Goal: Transaction & Acquisition: Book appointment/travel/reservation

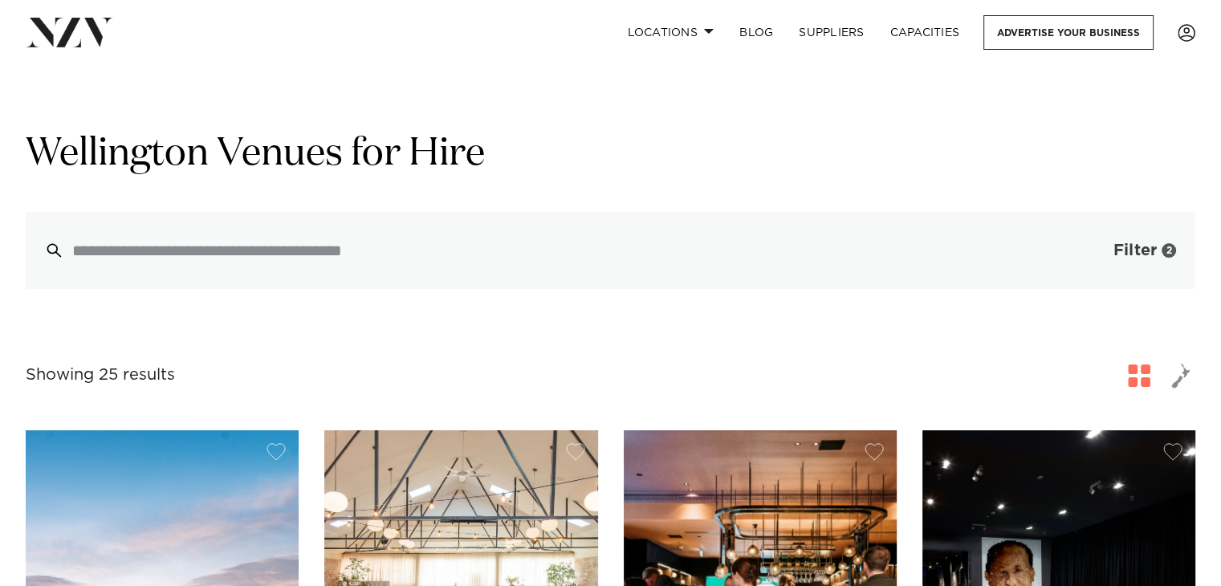
click at [1140, 253] on span "Filter" at bounding box center [1135, 251] width 43 height 16
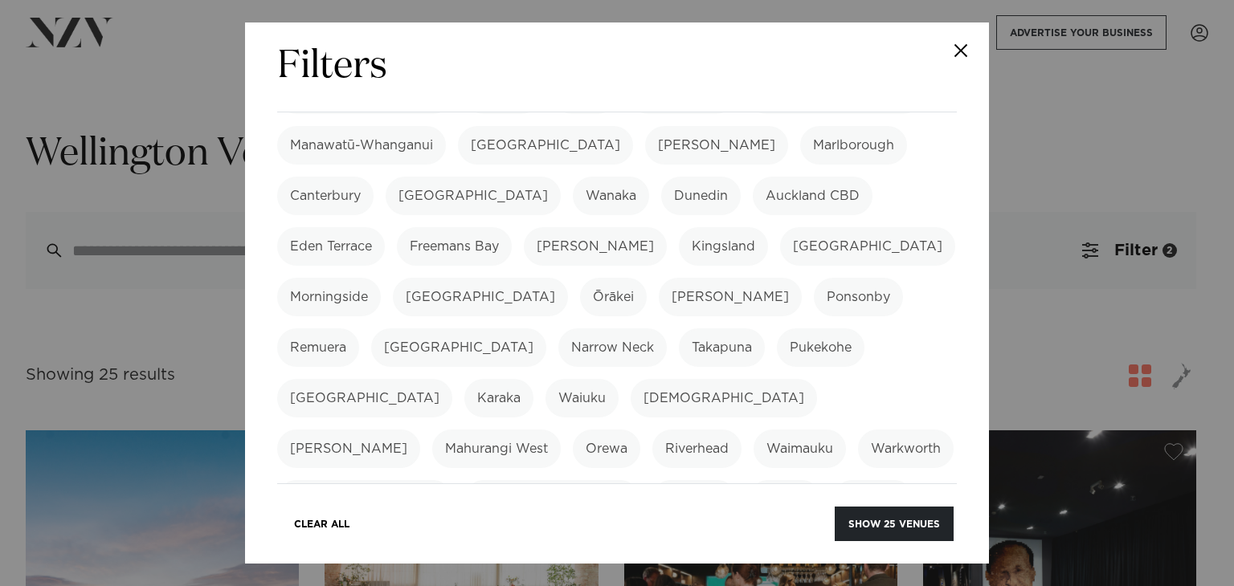
scroll to position [265, 0]
click at [777, 529] on label "Wairarapa" at bounding box center [732, 548] width 90 height 39
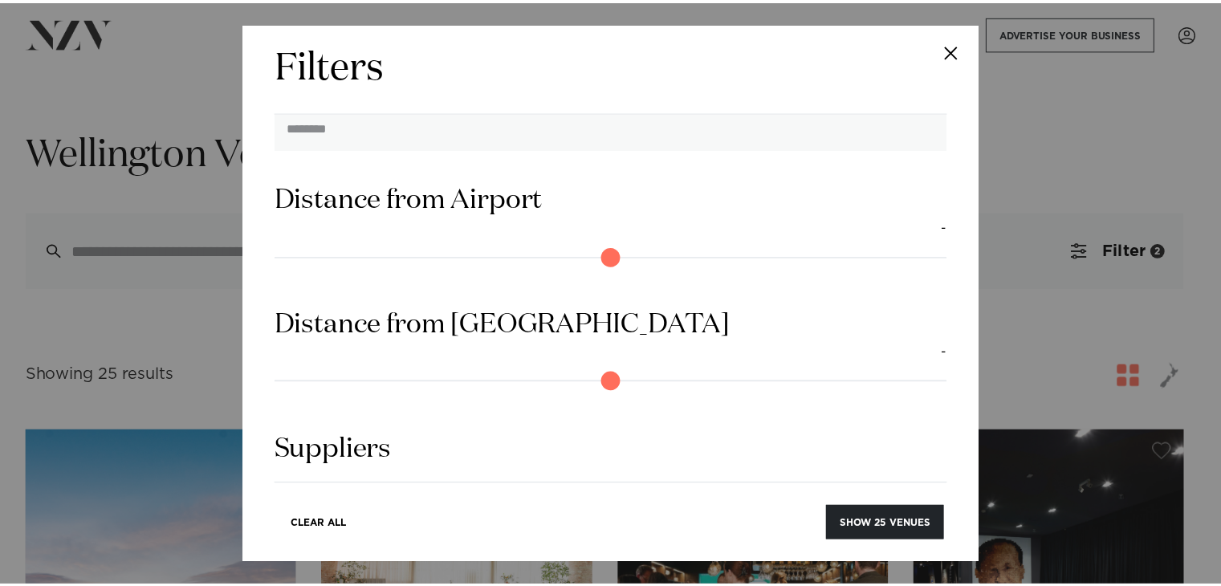
scroll to position [1615, 0]
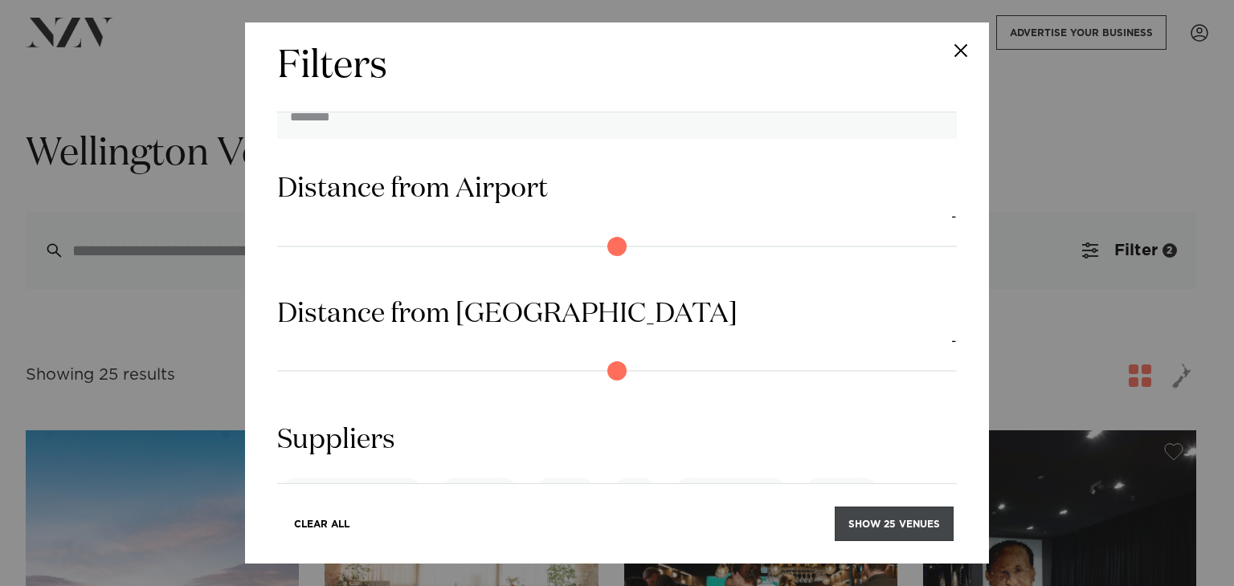
click at [868, 530] on button "Show 25 venues" at bounding box center [893, 524] width 119 height 35
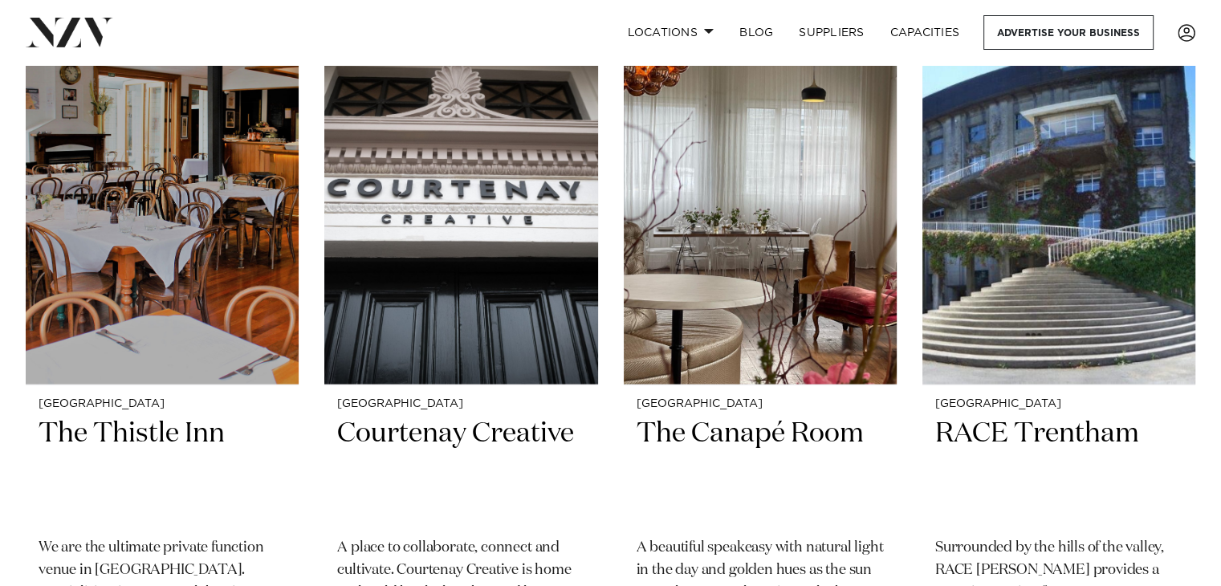
scroll to position [3273, 0]
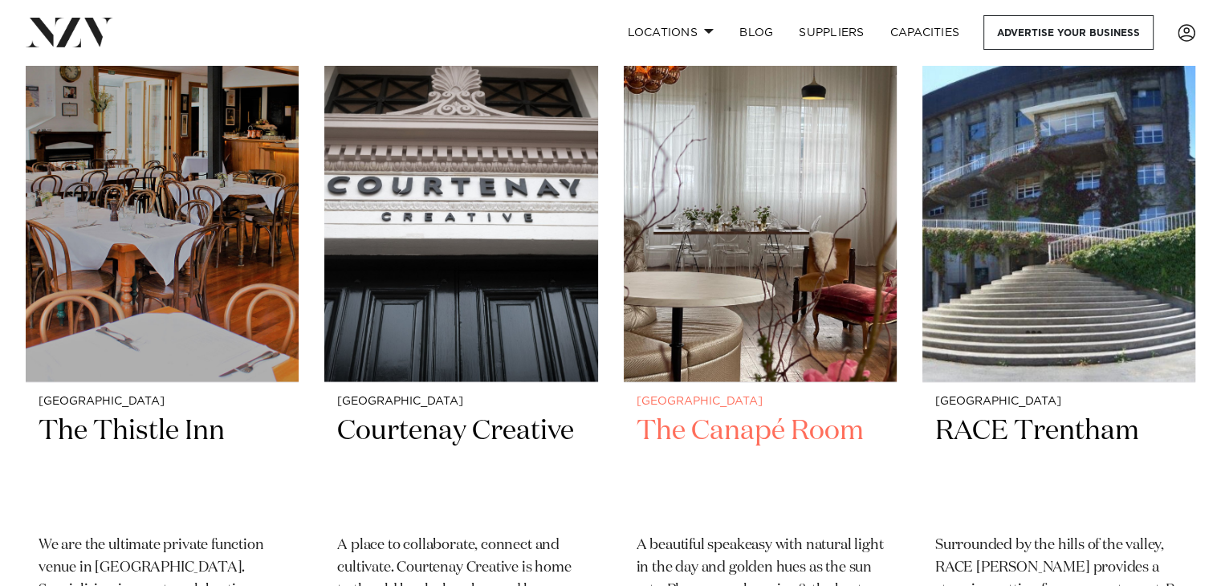
click at [677, 296] on img at bounding box center [760, 199] width 273 height 366
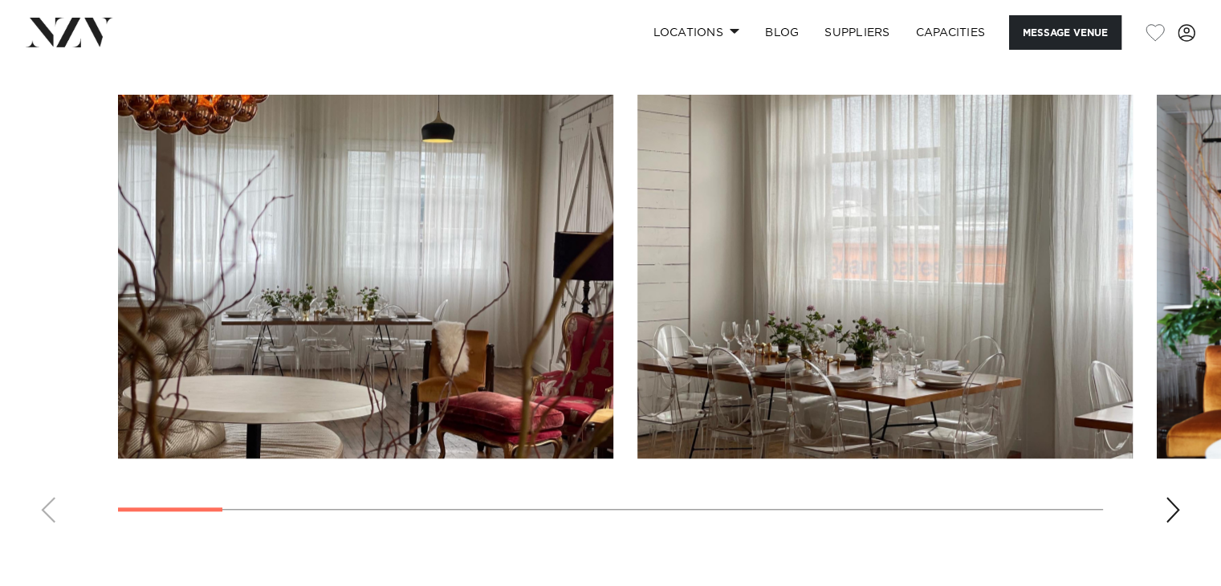
scroll to position [1529, 0]
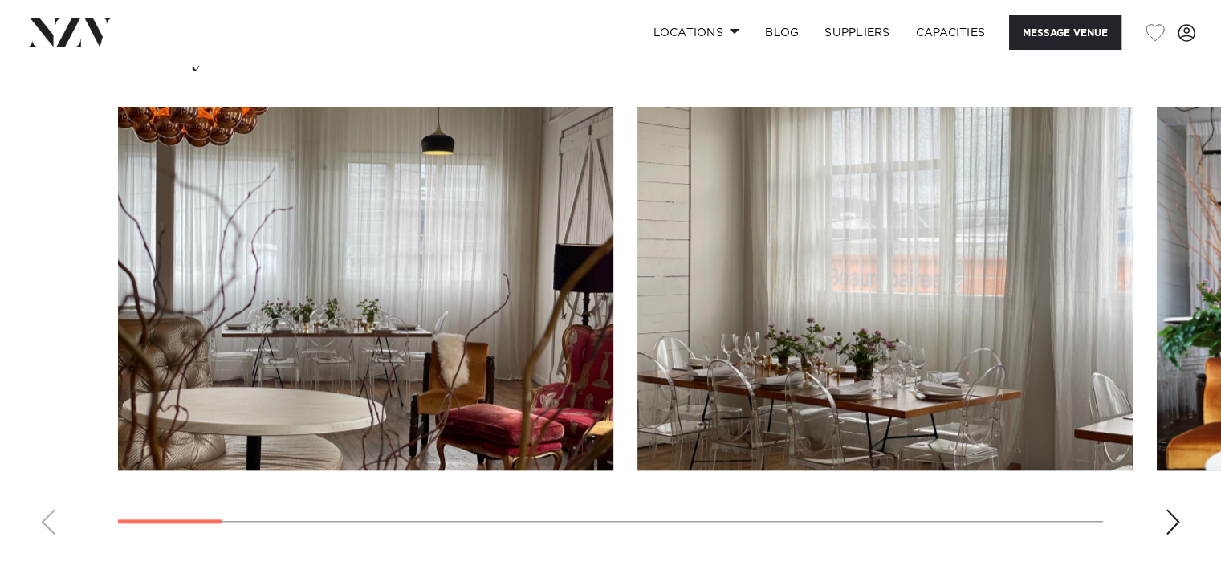
click at [1178, 526] on div "Next slide" at bounding box center [1173, 522] width 16 height 26
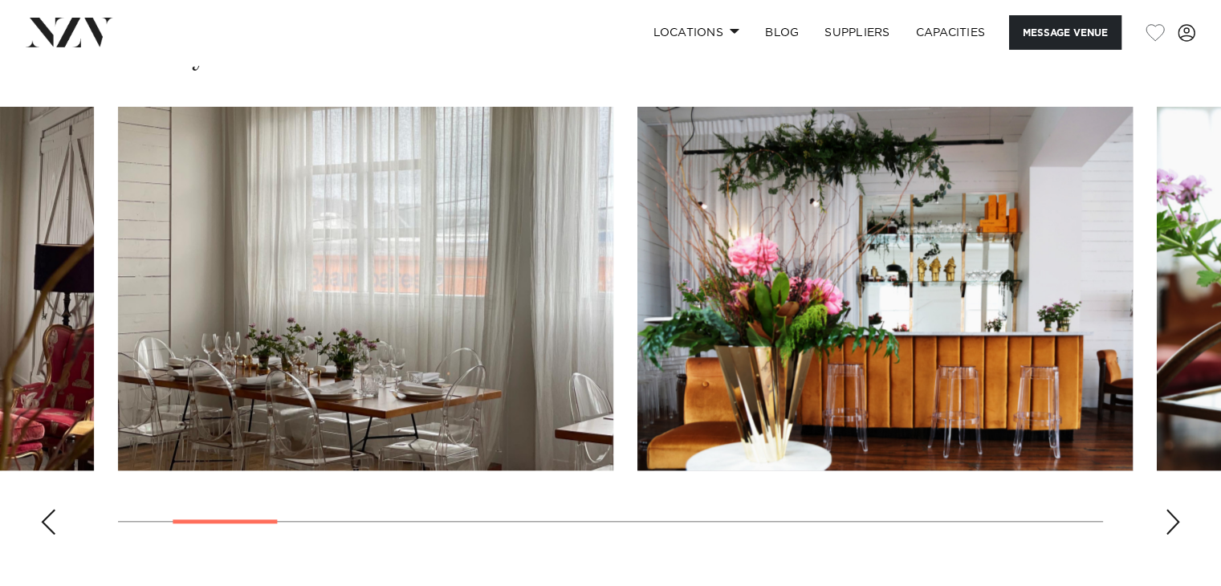
click at [1178, 526] on div "Next slide" at bounding box center [1173, 522] width 16 height 26
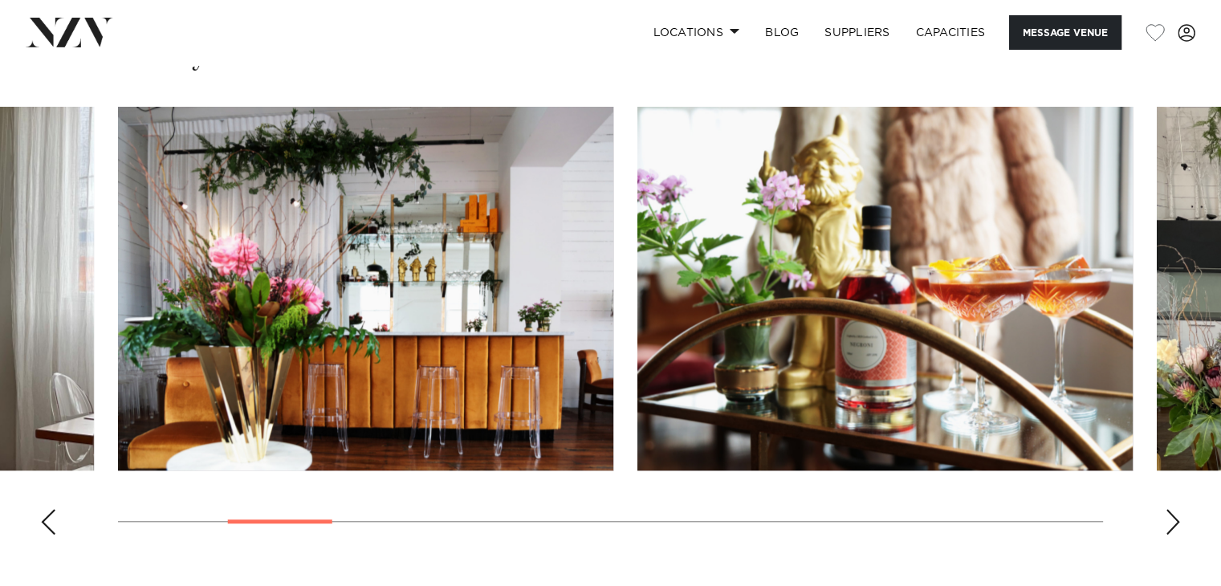
click at [1178, 526] on div "Next slide" at bounding box center [1173, 522] width 16 height 26
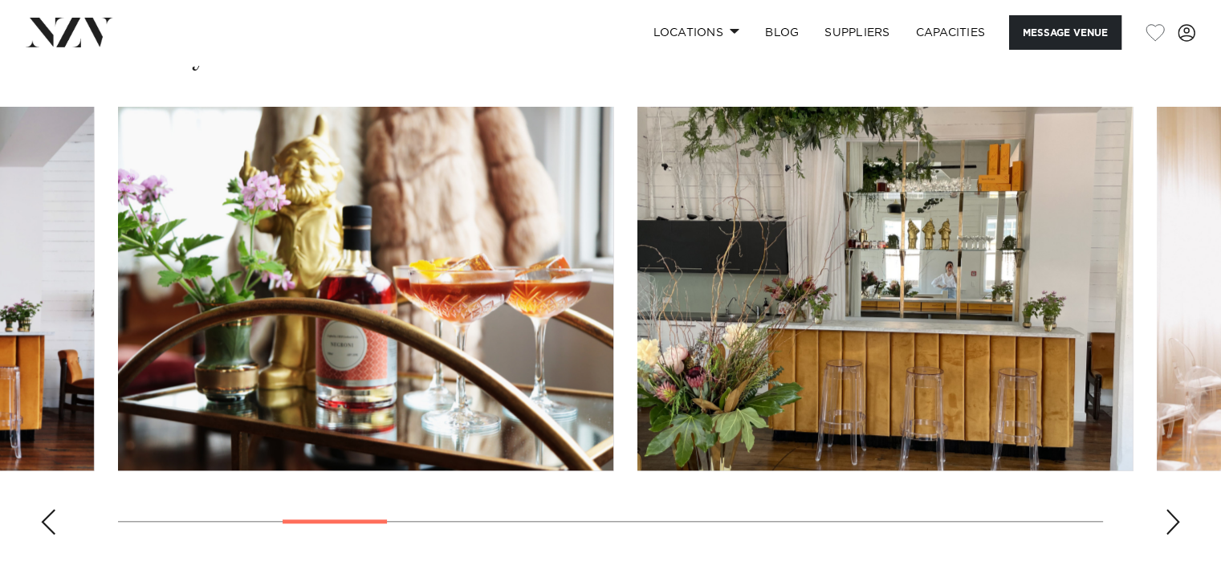
click at [1178, 526] on div "Next slide" at bounding box center [1173, 522] width 16 height 26
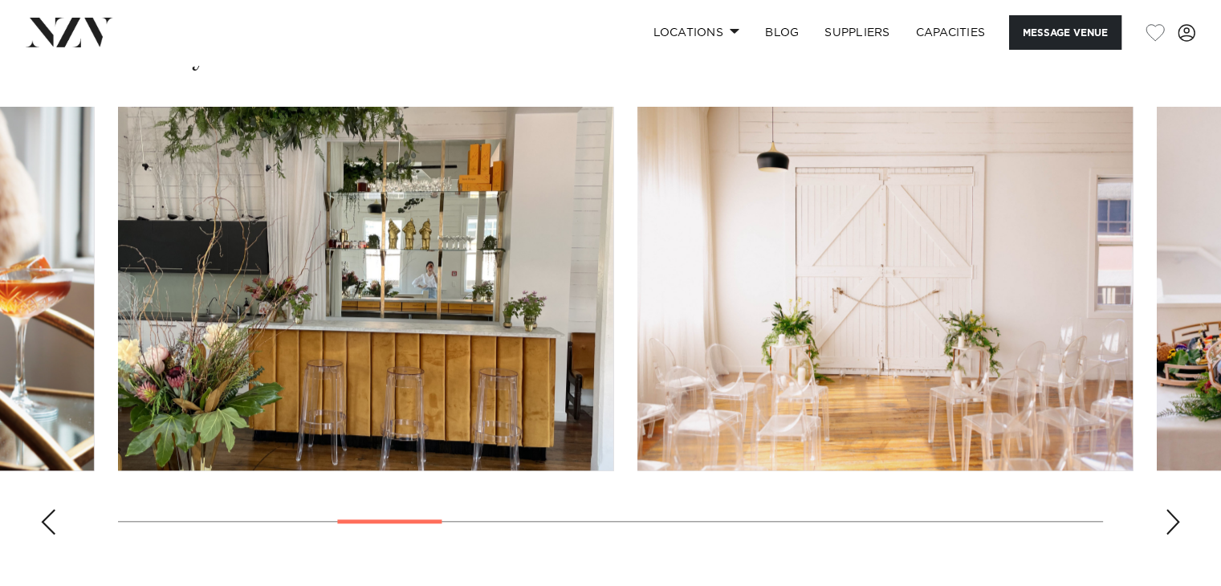
click at [1178, 526] on div "Next slide" at bounding box center [1173, 522] width 16 height 26
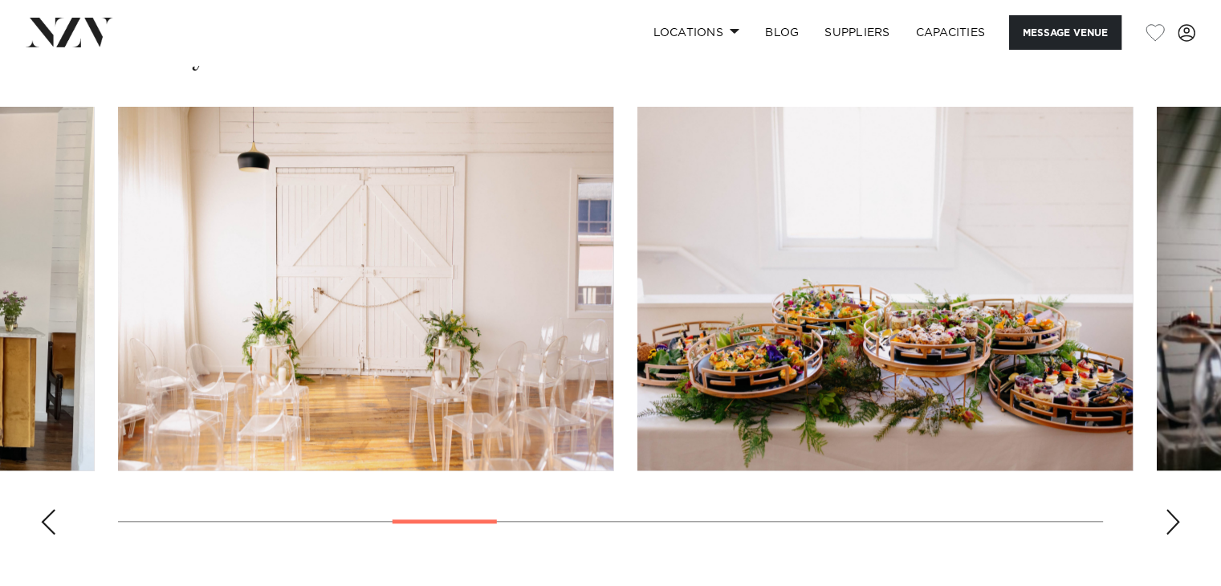
click at [1178, 526] on div "Next slide" at bounding box center [1173, 522] width 16 height 26
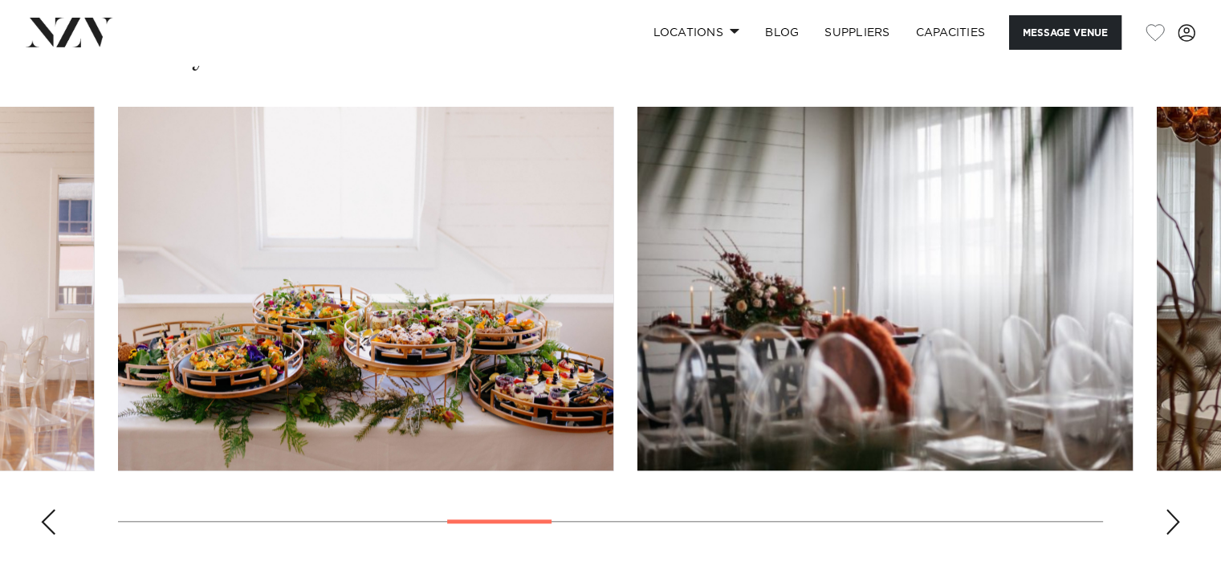
click at [1178, 526] on div "Next slide" at bounding box center [1173, 522] width 16 height 26
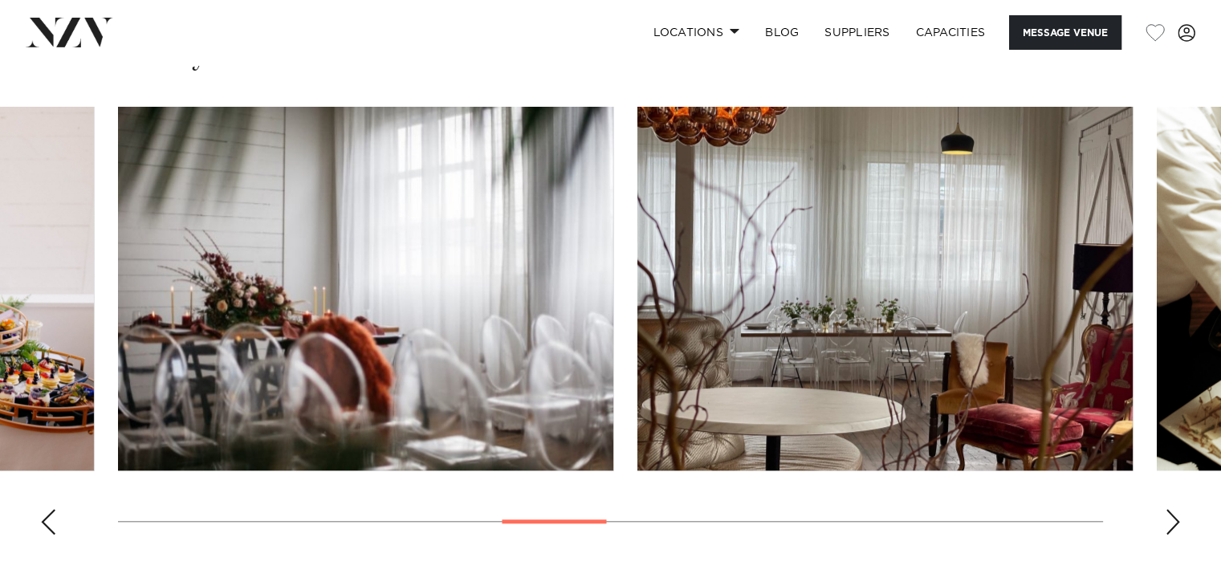
click at [1178, 526] on div "Next slide" at bounding box center [1173, 522] width 16 height 26
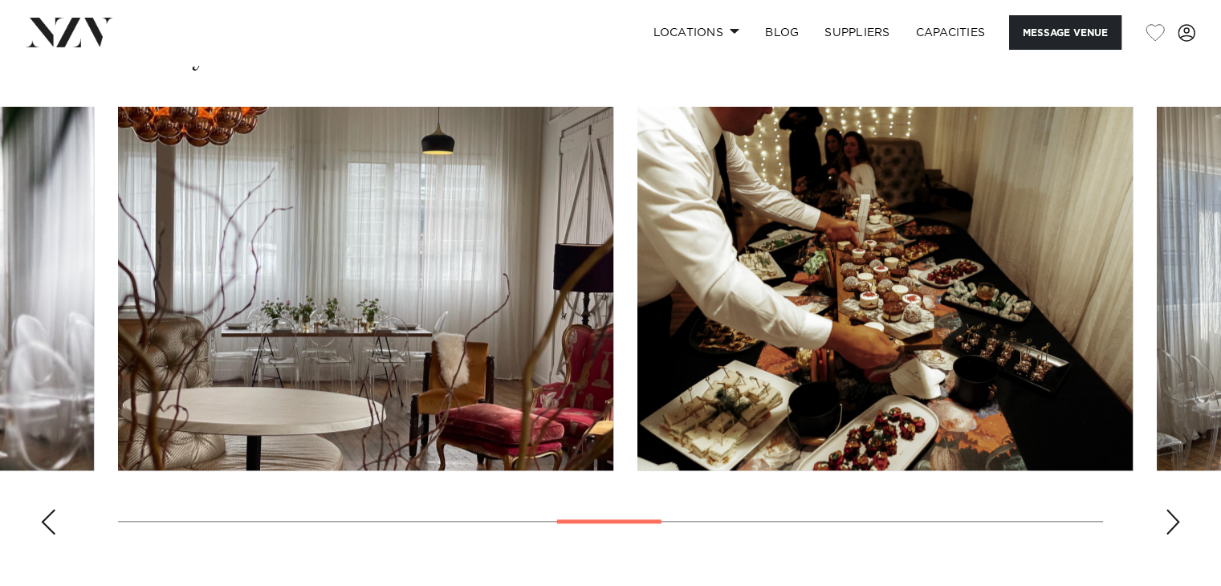
click at [1178, 526] on div "Next slide" at bounding box center [1173, 522] width 16 height 26
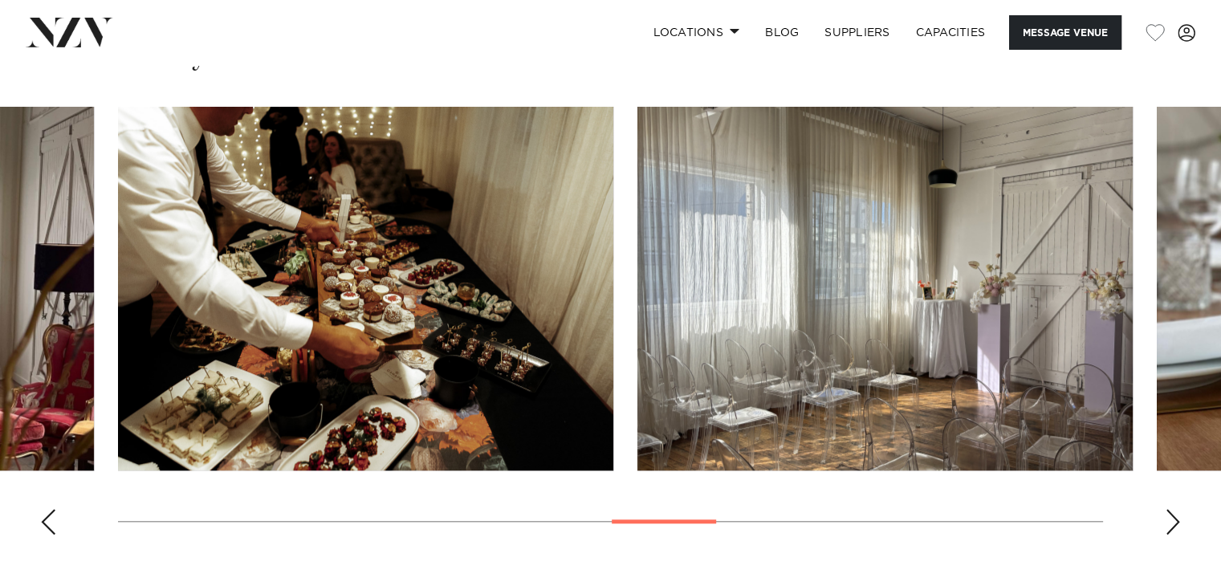
click at [1178, 526] on div "Next slide" at bounding box center [1173, 522] width 16 height 26
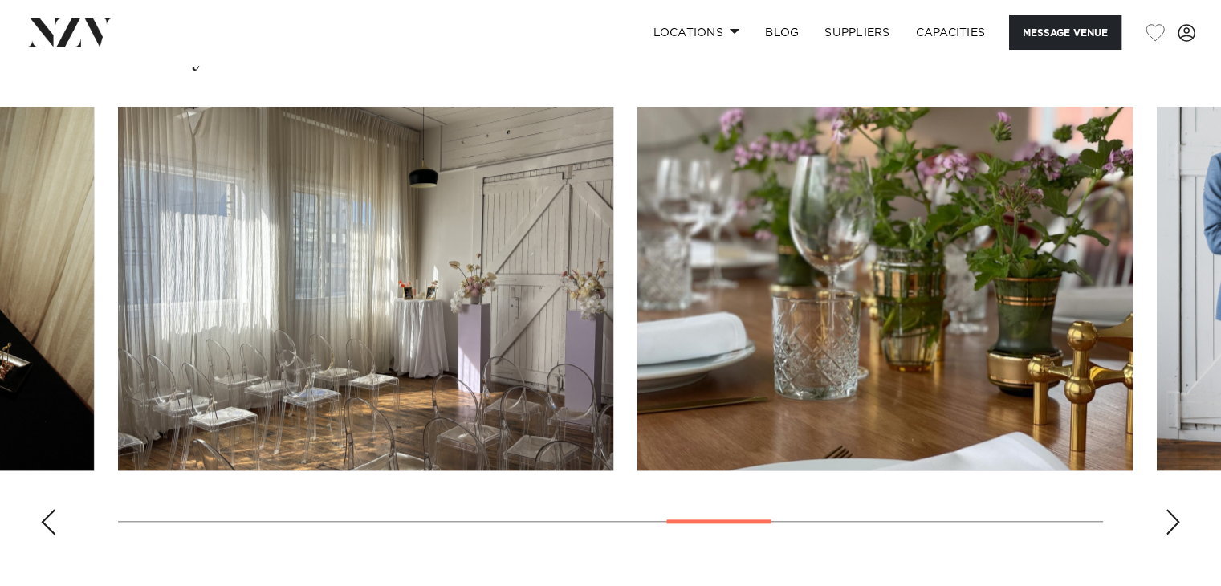
click at [1178, 526] on div "Next slide" at bounding box center [1173, 522] width 16 height 26
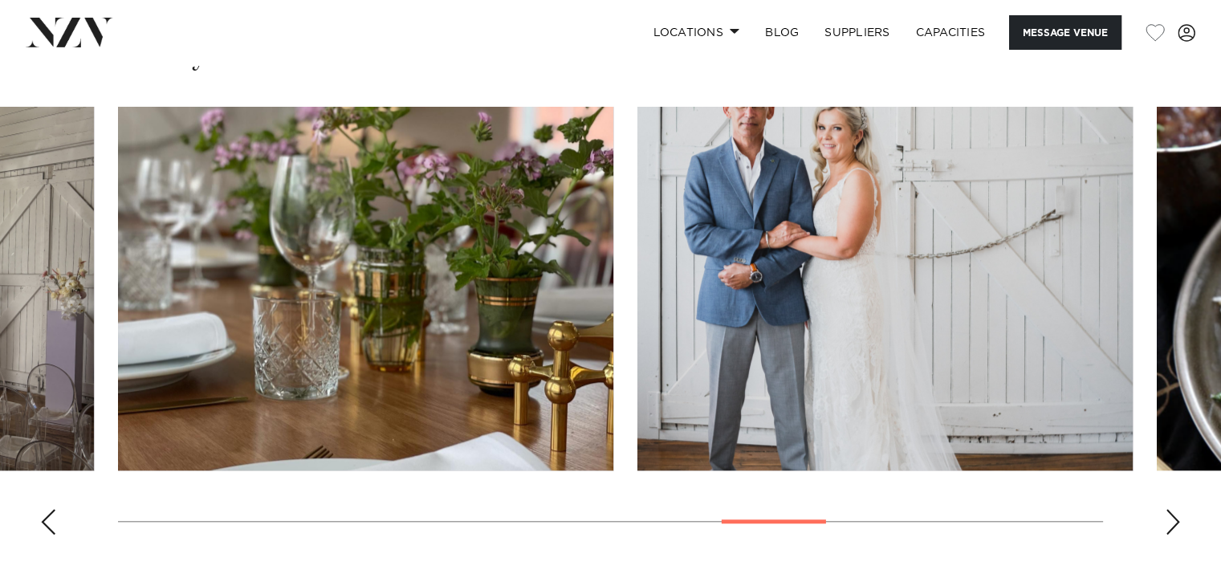
click at [1177, 521] on div "Next slide" at bounding box center [1173, 522] width 16 height 26
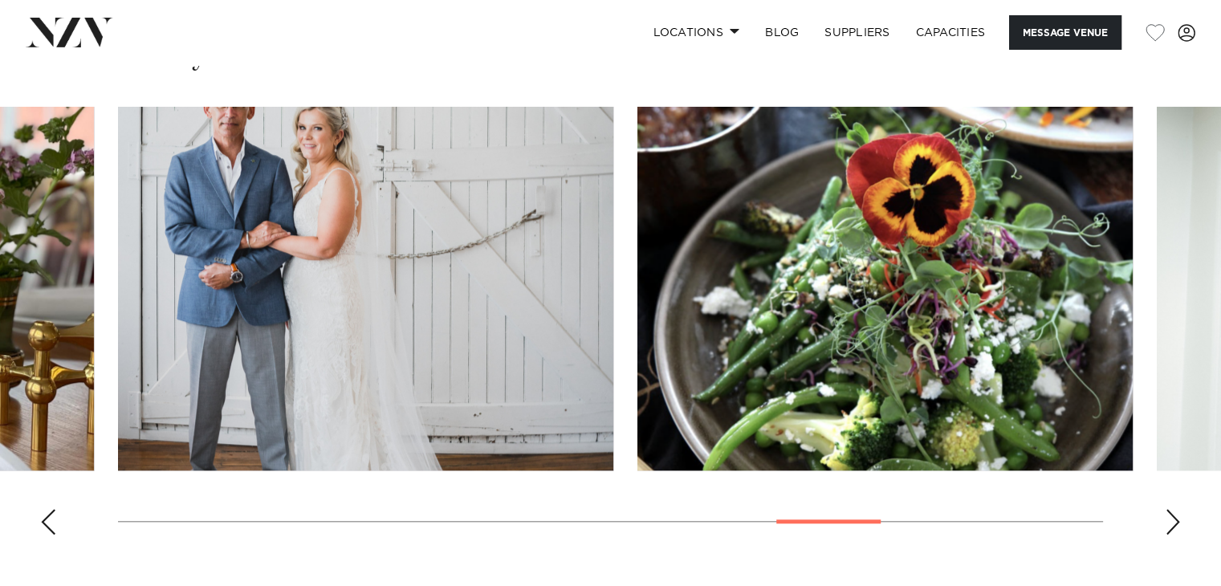
click at [1177, 521] on div "Next slide" at bounding box center [1173, 522] width 16 height 26
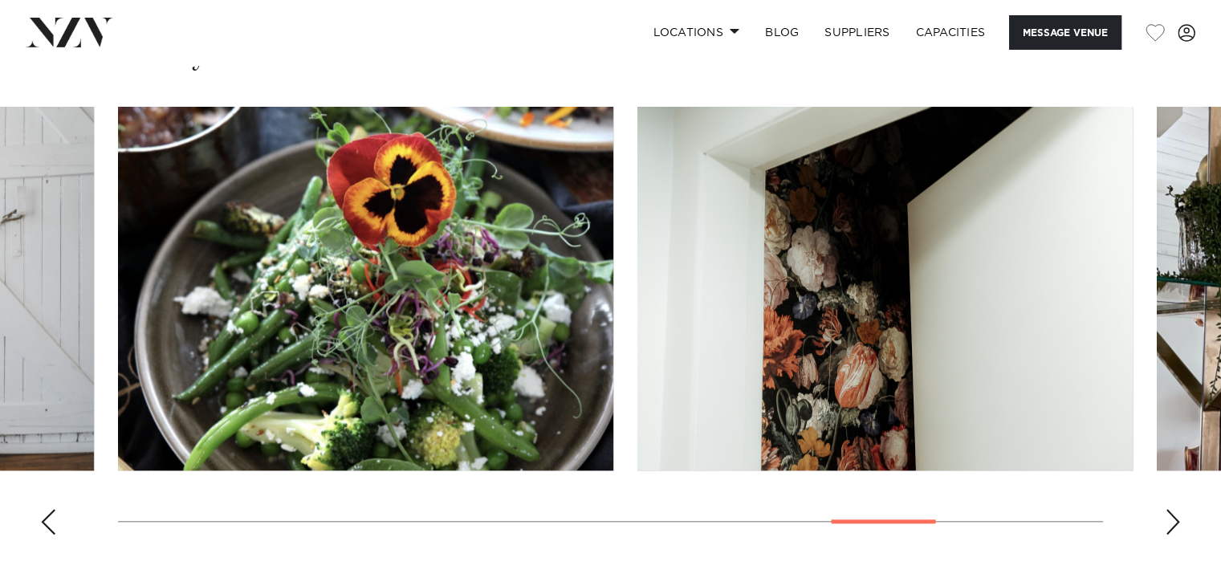
click at [1177, 521] on div "Next slide" at bounding box center [1173, 522] width 16 height 26
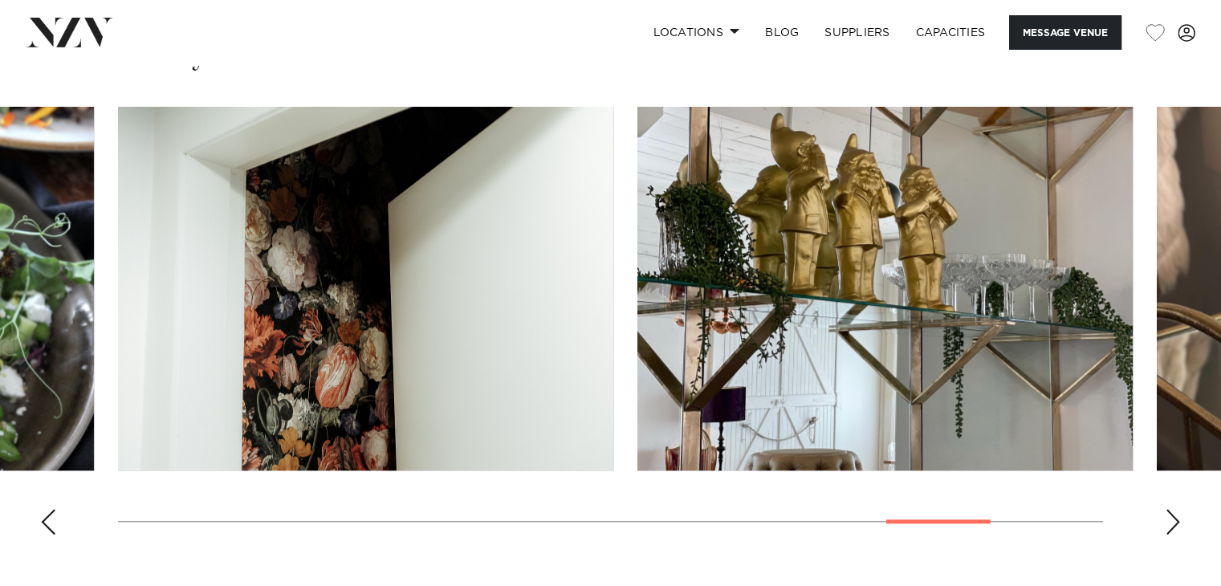
click at [1177, 521] on div "Next slide" at bounding box center [1173, 522] width 16 height 26
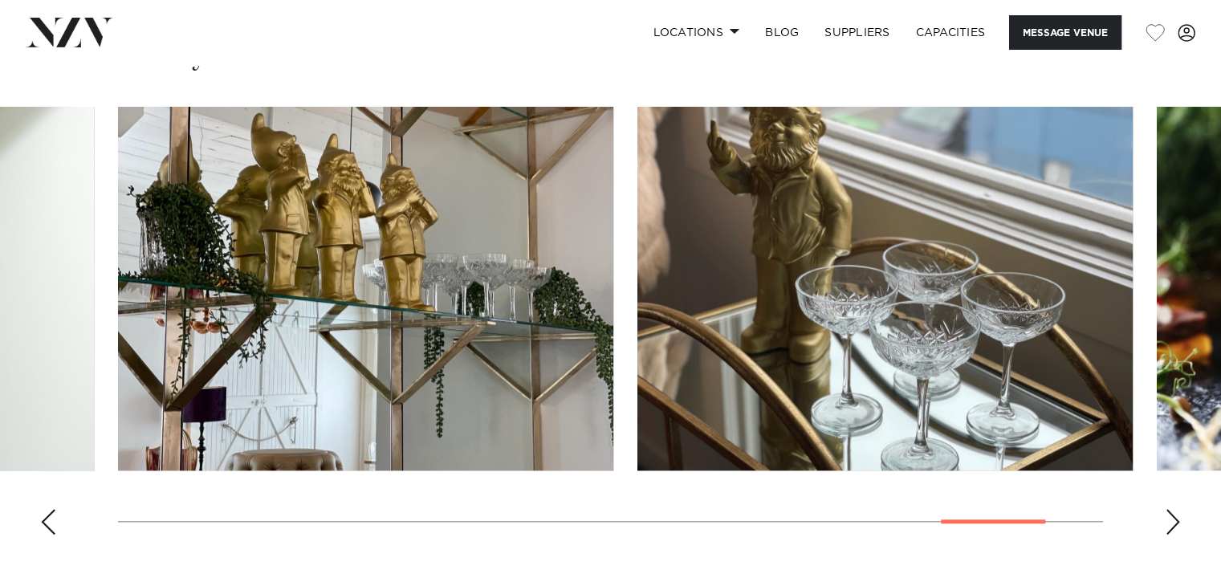
click at [1177, 521] on div "Next slide" at bounding box center [1173, 522] width 16 height 26
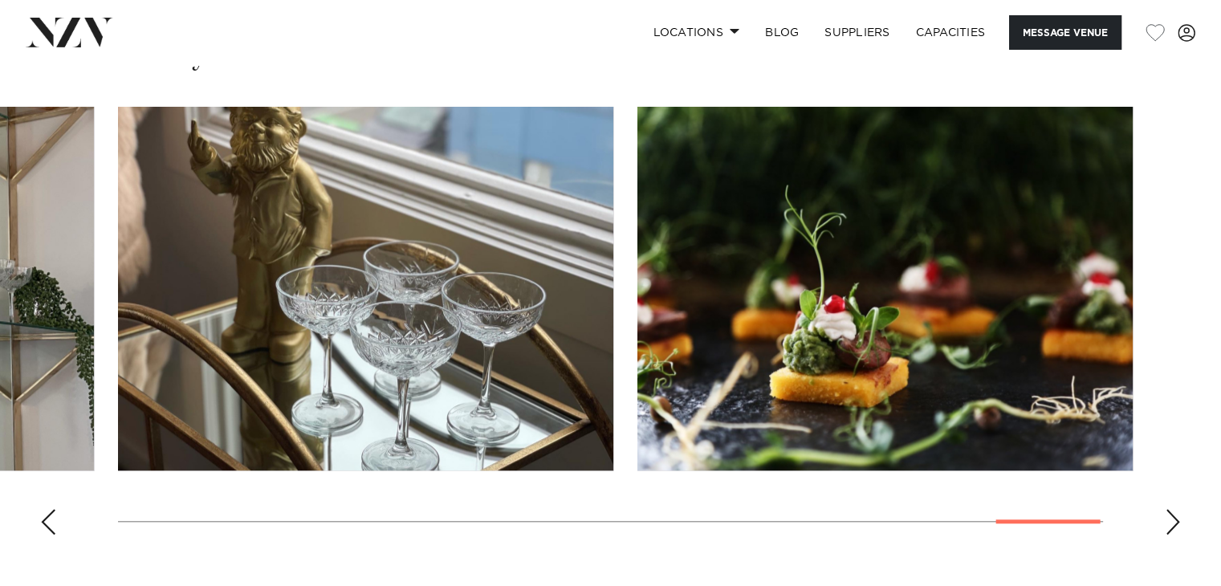
click at [1177, 521] on div "Next slide" at bounding box center [1173, 522] width 16 height 26
